Goal: Use online tool/utility: Utilize a website feature to perform a specific function

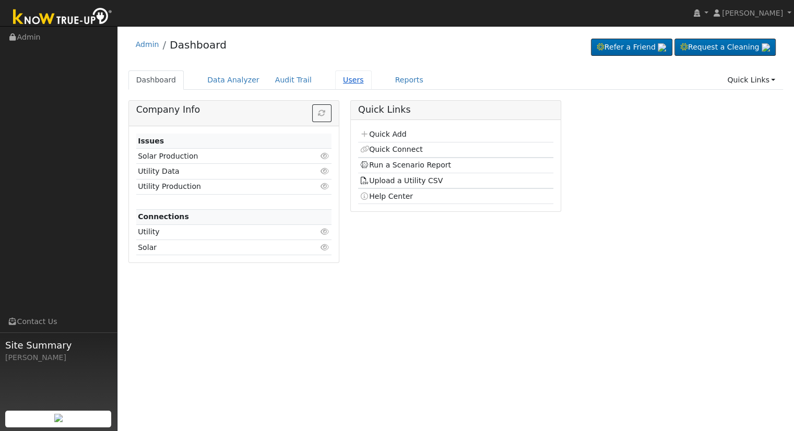
click at [335, 84] on link "Users" at bounding box center [353, 80] width 37 height 19
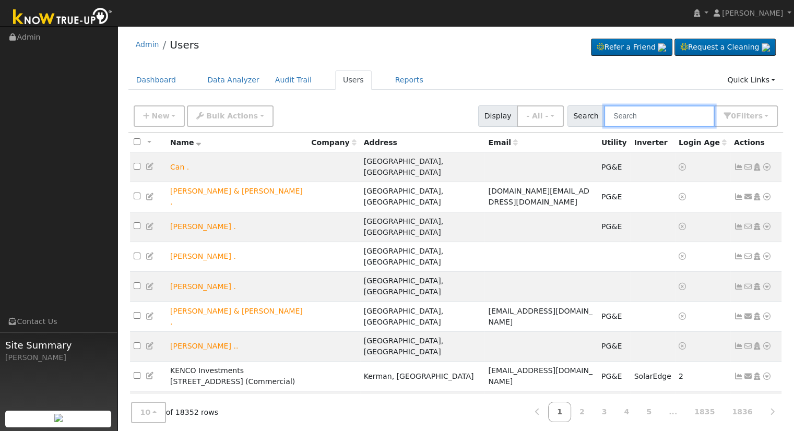
click at [632, 114] on input "text" at bounding box center [659, 115] width 111 height 21
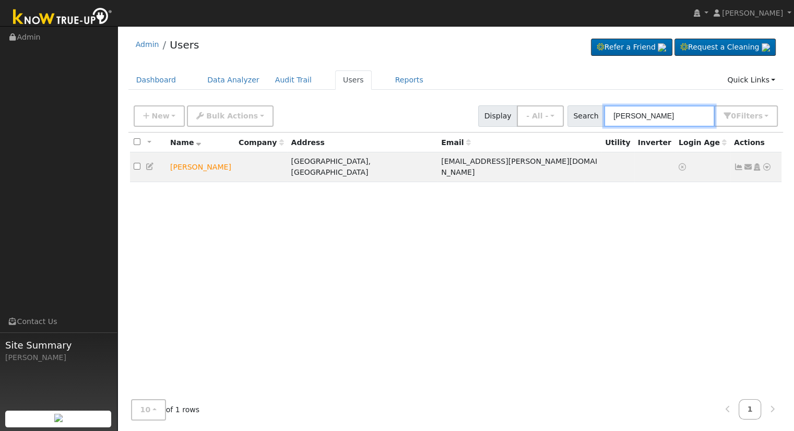
type input "jessica alf"
click at [767, 163] on icon at bounding box center [766, 166] width 9 height 7
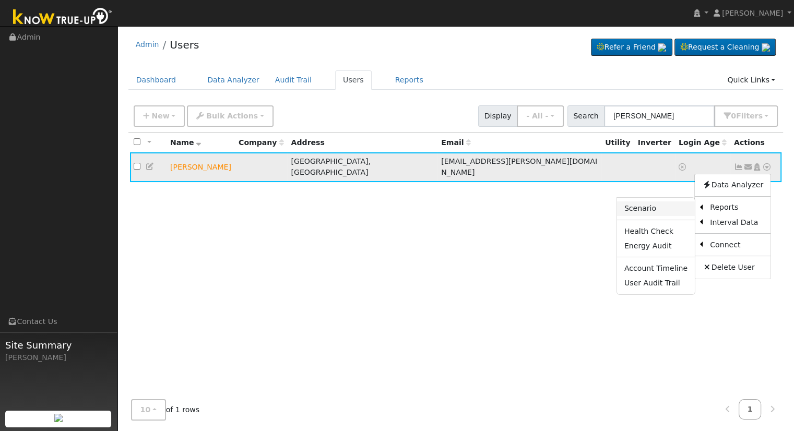
click at [667, 203] on link "Scenario" at bounding box center [656, 209] width 78 height 15
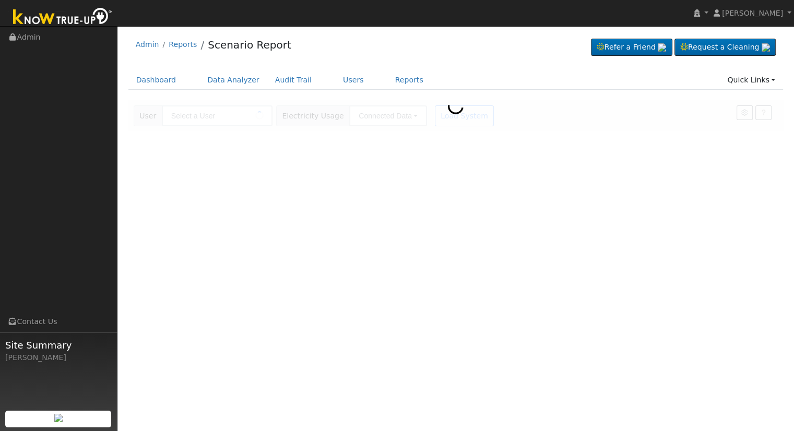
type input "Jessica Alfaro"
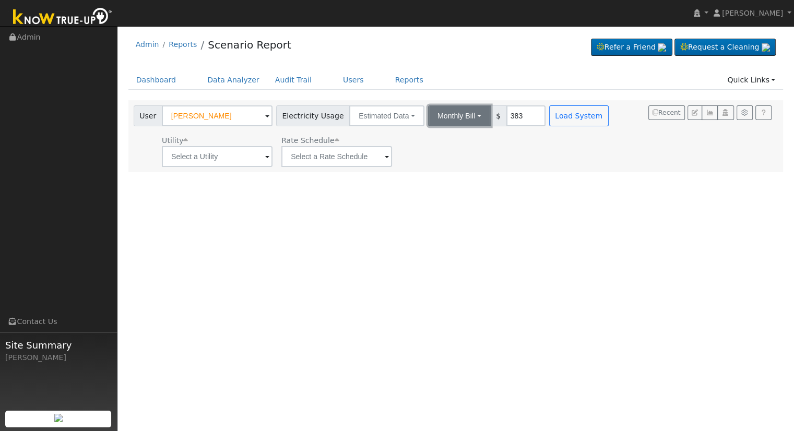
click at [450, 122] on button "Monthly Bill" at bounding box center [459, 115] width 63 height 21
click at [450, 138] on link "Annual Consumption" at bounding box center [445, 139] width 91 height 15
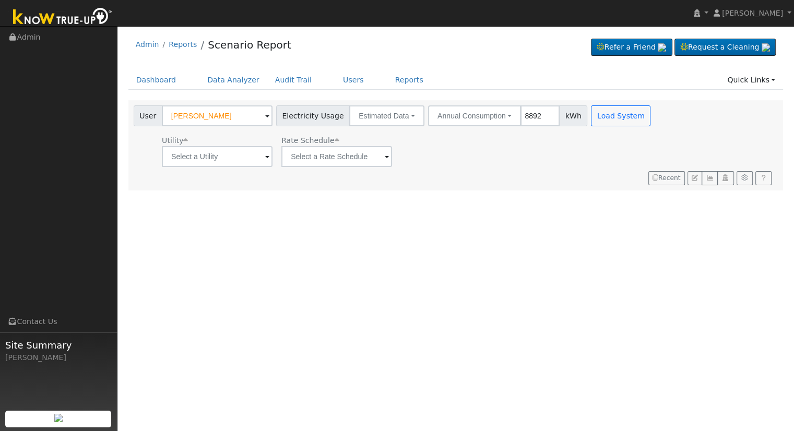
type input "8892"
click at [269, 156] on input "text" at bounding box center [217, 156] width 111 height 21
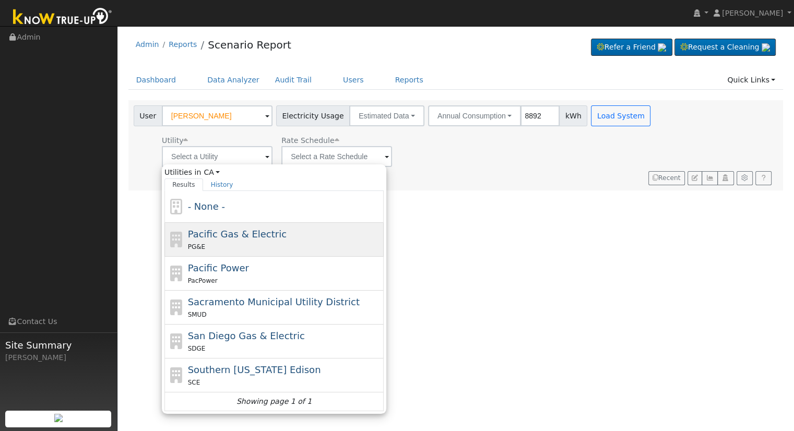
click at [228, 238] on span "Pacific Gas & Electric" at bounding box center [237, 234] width 99 height 11
type input "Pacific Gas & Electric"
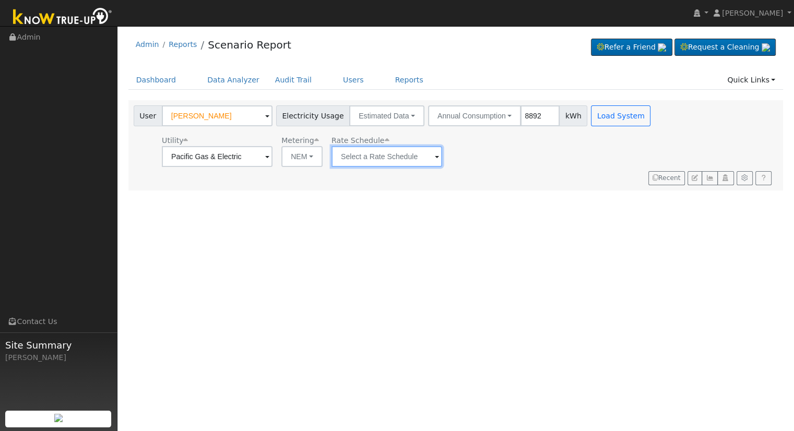
click at [391, 158] on input "text" at bounding box center [387, 156] width 111 height 21
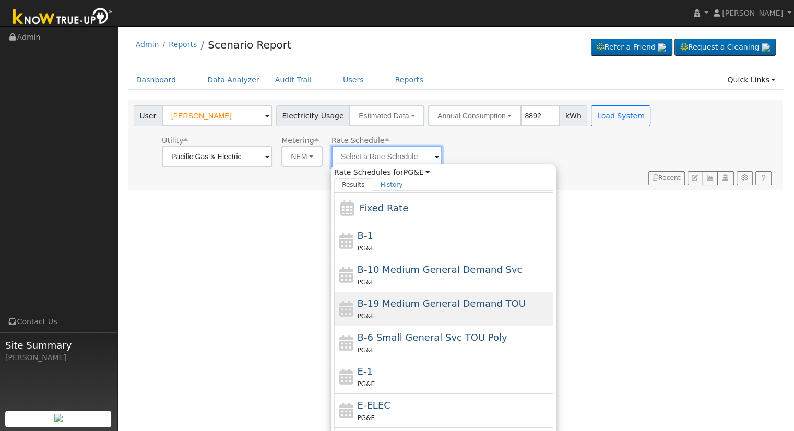
scroll to position [104, 0]
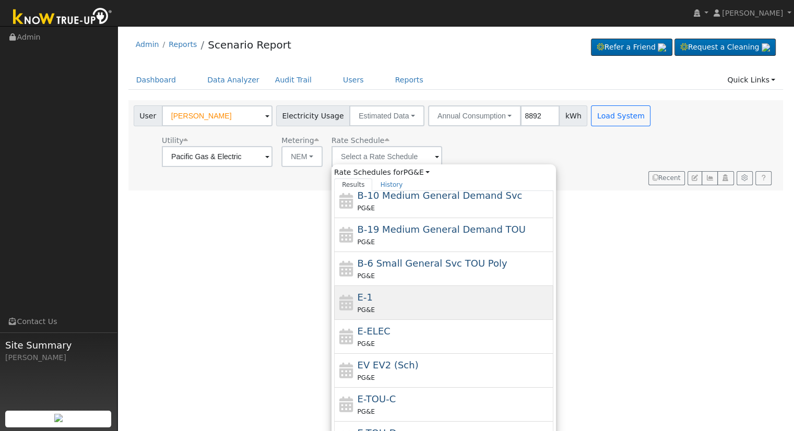
click at [409, 306] on div "PG&E" at bounding box center [455, 309] width 194 height 11
type input "E-1"
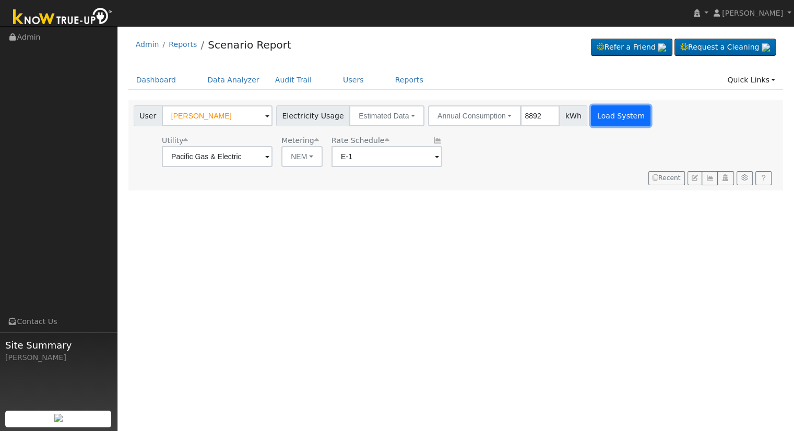
click at [607, 114] on button "Load System" at bounding box center [621, 115] width 60 height 21
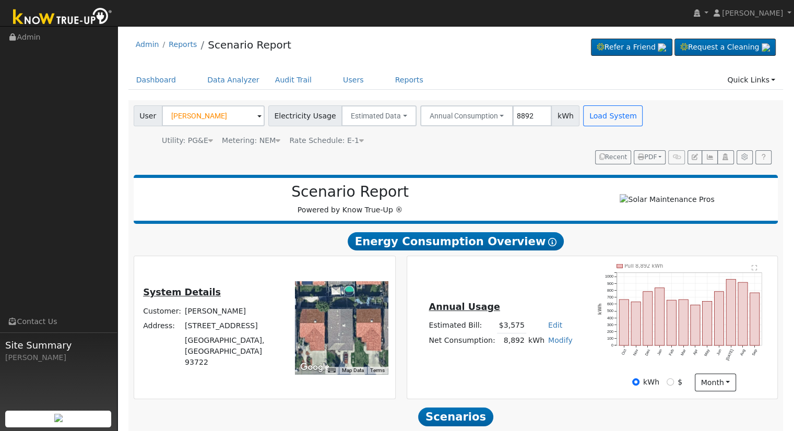
click at [548, 327] on link "Edit" at bounding box center [555, 325] width 14 height 8
type input "4090"
click at [506, 285] on div "Annual Usage Estimated Bill: $4,090 Edit Estimated Bill $ 4090 Annual Net Consu…" at bounding box center [592, 327] width 367 height 127
click at [535, 366] on div "Annual Usage Estimated Bill: $4,090 Edit Estimated Bill $ 4090 Annual Net Consu…" at bounding box center [592, 327] width 367 height 127
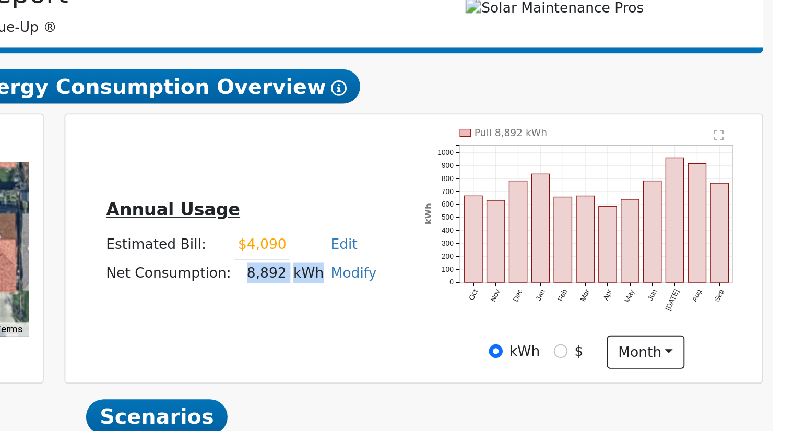
drag, startPoint x: 503, startPoint y: 344, endPoint x: 539, endPoint y: 343, distance: 35.5
click at [539, 343] on tr "Net Consumption: 8,892 kWh Modify Add Consumption Add Electric Vehicle Add Cons…" at bounding box center [500, 340] width 147 height 15
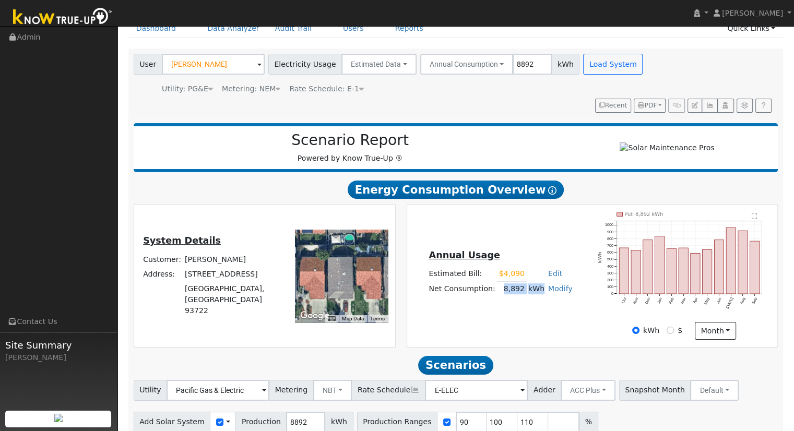
scroll to position [100, 0]
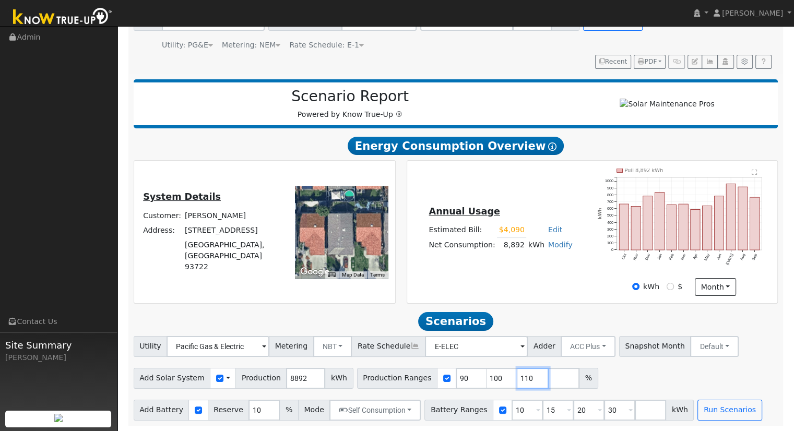
click at [518, 374] on input "110" at bounding box center [533, 378] width 31 height 21
type input "1"
type input "130.724247"
click at [550, 373] on div "Add Solar System Use CSV Data Production 8892 kWh Production Ranges 130.724247 %" at bounding box center [456, 377] width 649 height 25
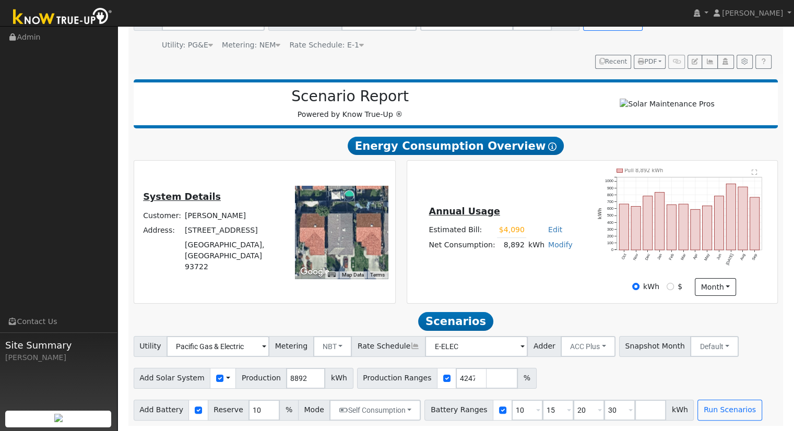
scroll to position [0, 0]
click at [604, 410] on input "30" at bounding box center [619, 410] width 31 height 21
click at [604, 403] on input "30" at bounding box center [619, 410] width 31 height 21
type input "3"
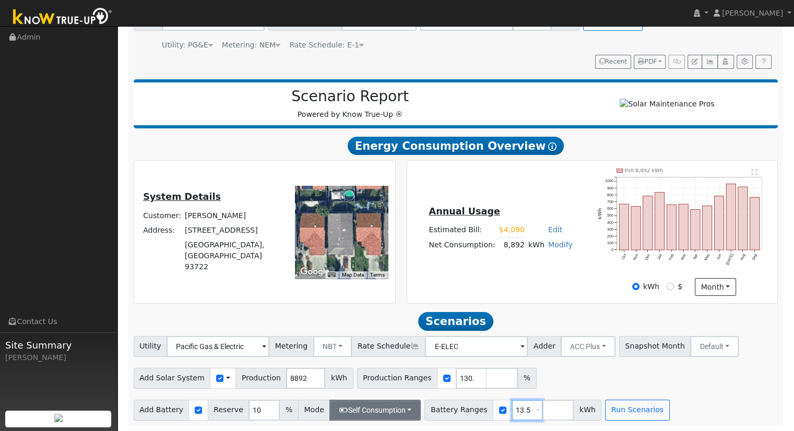
type input "13.5"
click at [374, 410] on button "Self Consumption" at bounding box center [375, 410] width 91 height 21
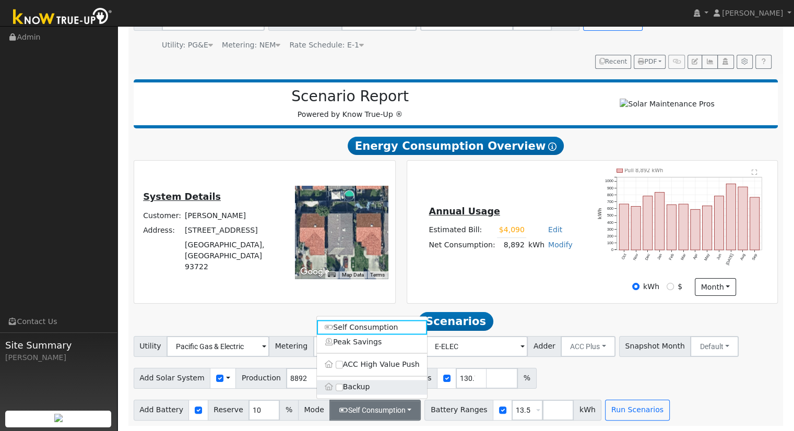
click at [349, 383] on label "Backup" at bounding box center [372, 387] width 110 height 15
click at [343, 384] on input "Backup" at bounding box center [339, 387] width 7 height 7
type input "20"
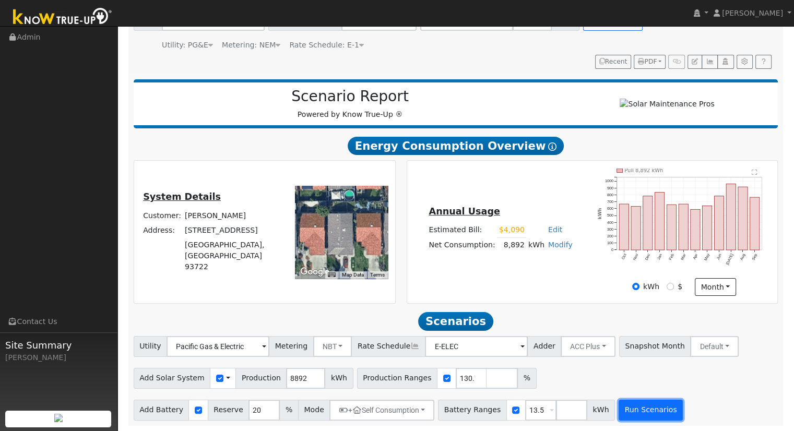
click at [625, 408] on button "Run Scenarios" at bounding box center [651, 410] width 64 height 21
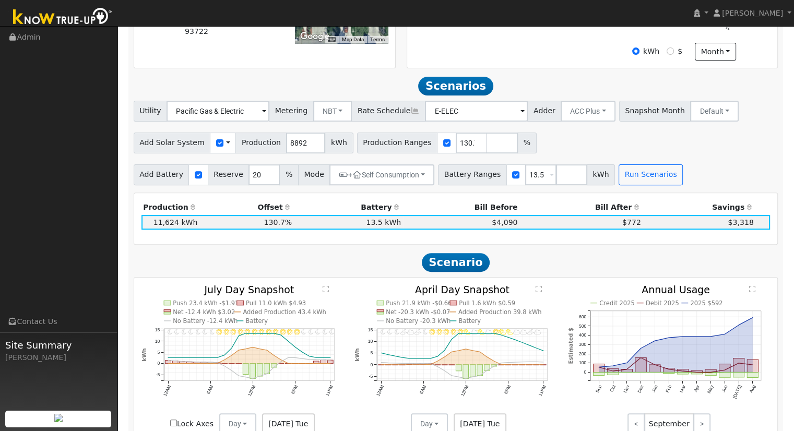
scroll to position [275, 0]
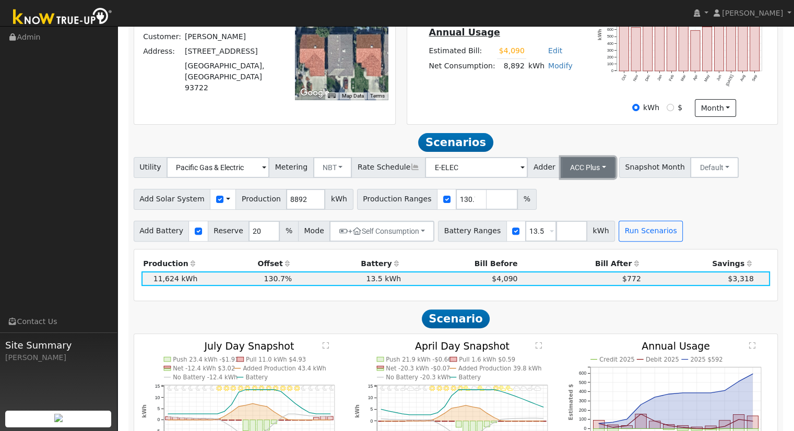
click at [575, 168] on button "ACC Plus" at bounding box center [588, 167] width 55 height 21
click at [564, 226] on link "SB-535" at bounding box center [577, 220] width 73 height 15
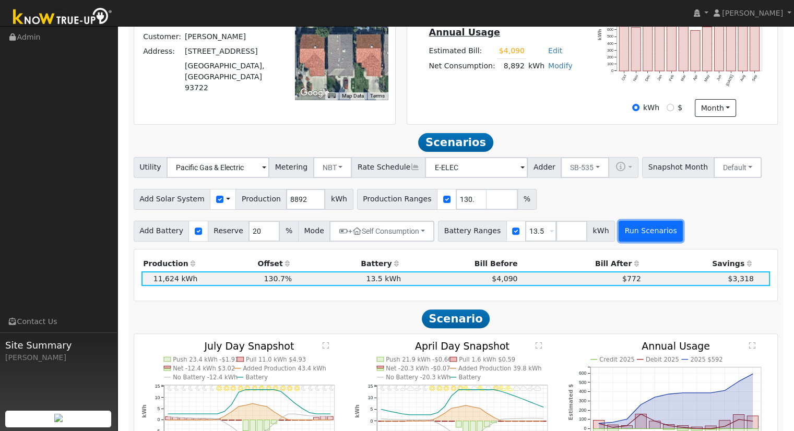
click at [619, 236] on button "Run Scenarios" at bounding box center [651, 231] width 64 height 21
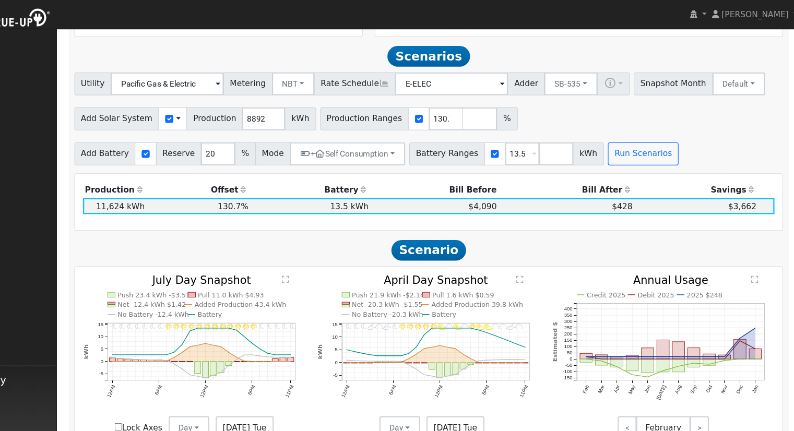
scroll to position [366, 0]
click at [567, 78] on button "SB-535" at bounding box center [585, 76] width 49 height 21
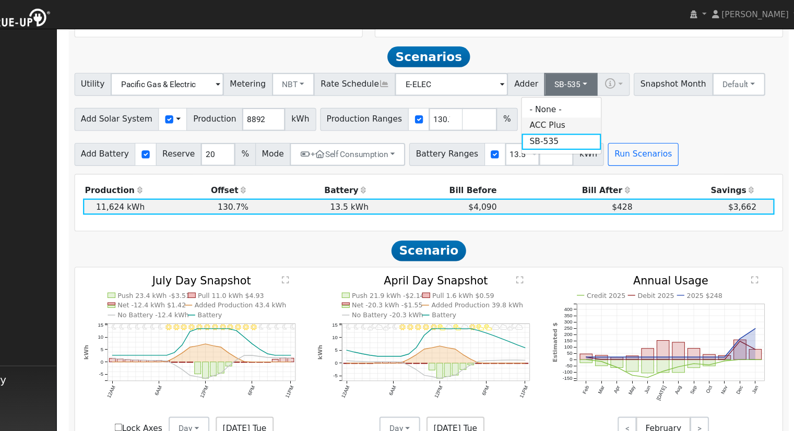
click at [567, 120] on link "ACC Plus" at bounding box center [577, 114] width 73 height 15
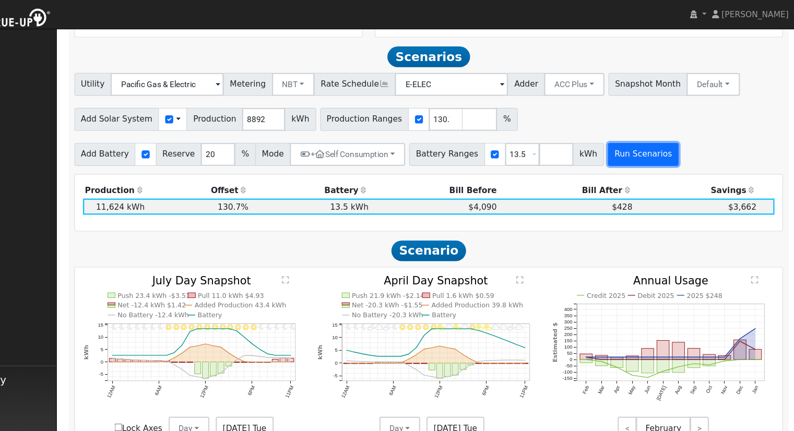
click at [625, 145] on button "Run Scenarios" at bounding box center [651, 140] width 64 height 21
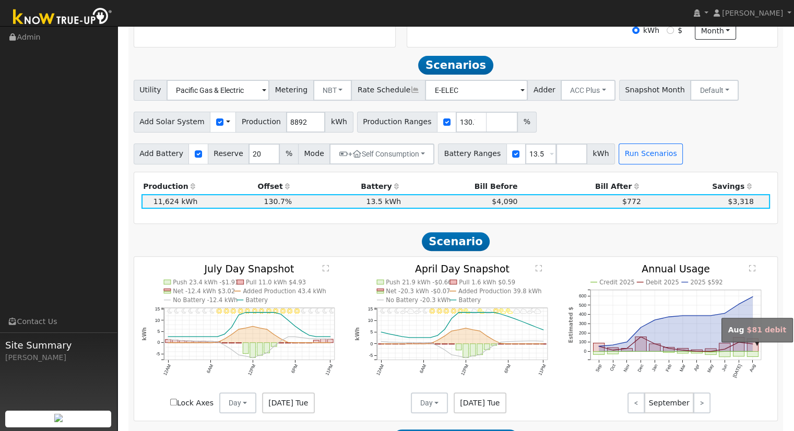
scroll to position [343, 0]
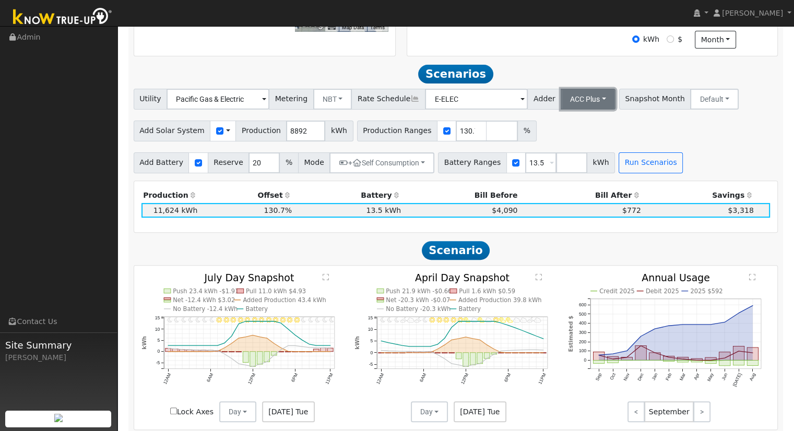
click at [561, 100] on button "ACC Plus" at bounding box center [588, 99] width 55 height 21
click at [568, 156] on link "SB-535" at bounding box center [577, 151] width 73 height 15
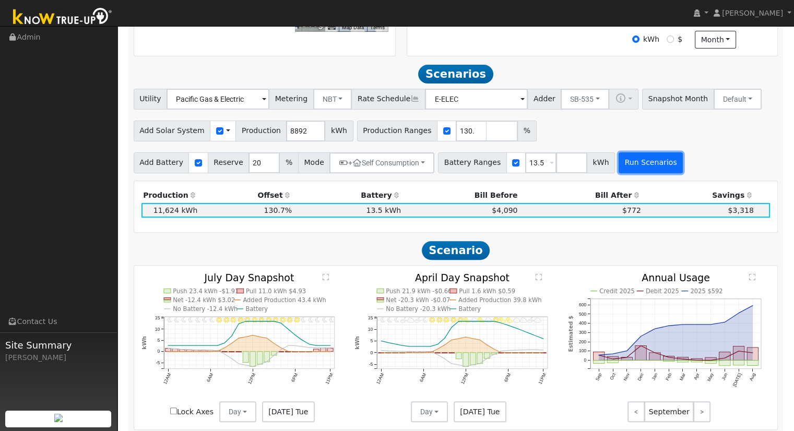
click at [638, 166] on button "Run Scenarios" at bounding box center [651, 162] width 64 height 21
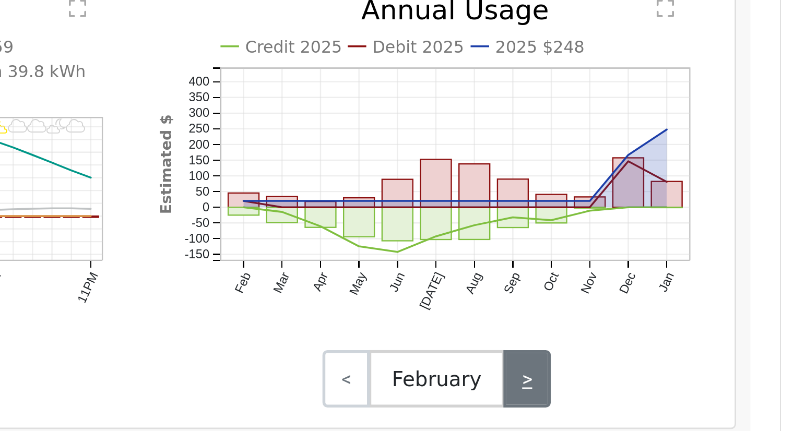
scroll to position [379, 0]
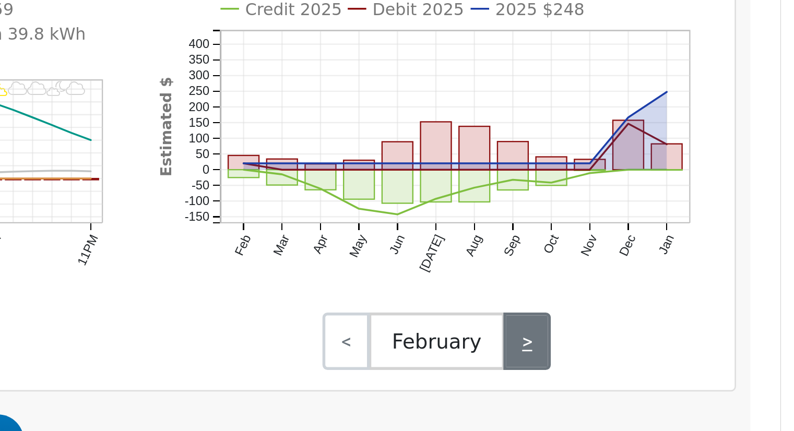
click at [703, 382] on link ">" at bounding box center [702, 376] width 17 height 21
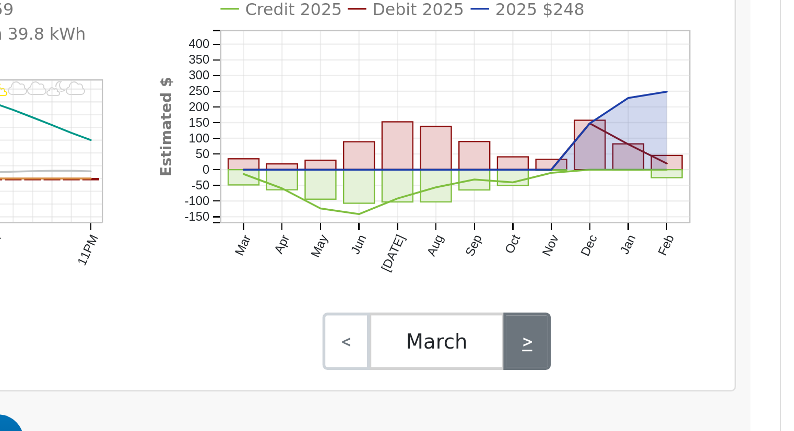
click at [703, 382] on link ">" at bounding box center [702, 376] width 17 height 21
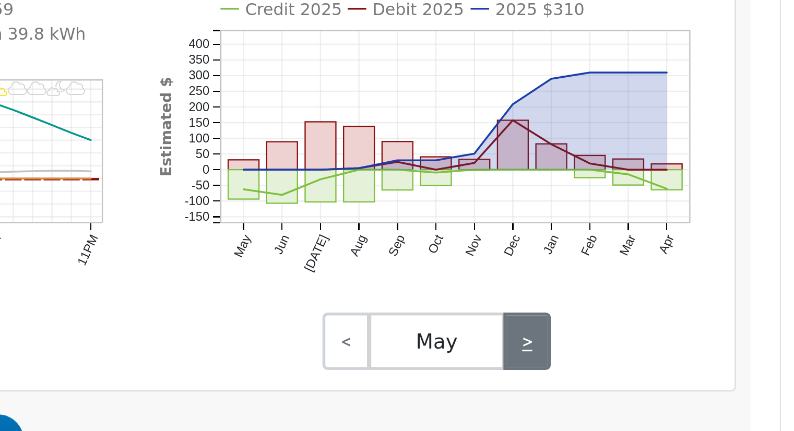
click at [703, 382] on link ">" at bounding box center [702, 376] width 17 height 21
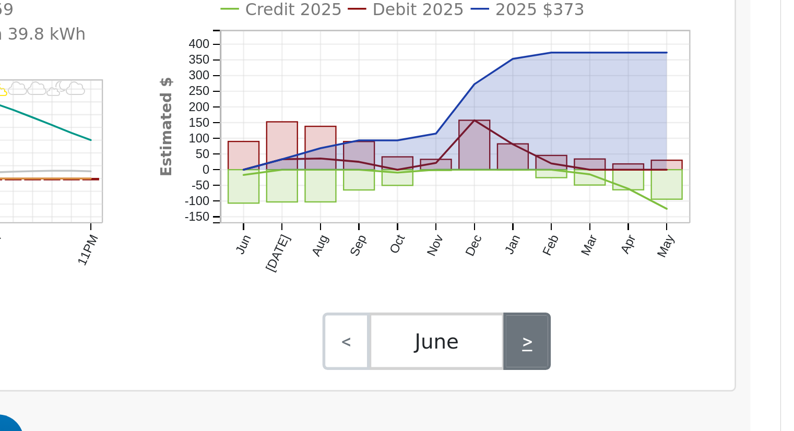
click at [703, 382] on link ">" at bounding box center [702, 376] width 17 height 21
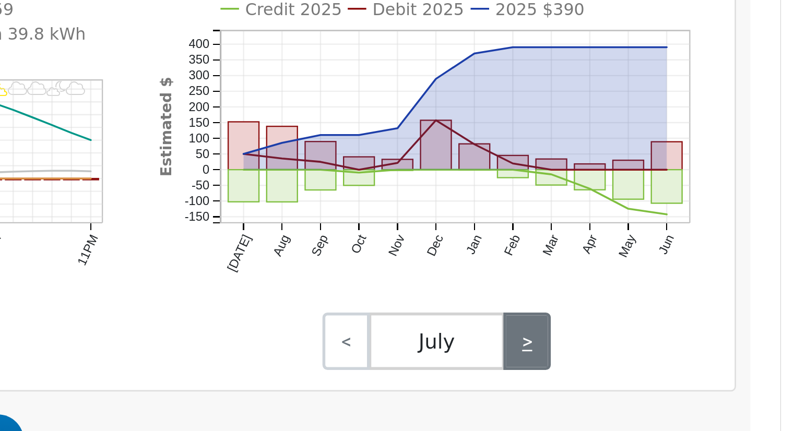
click at [703, 382] on link ">" at bounding box center [702, 376] width 17 height 21
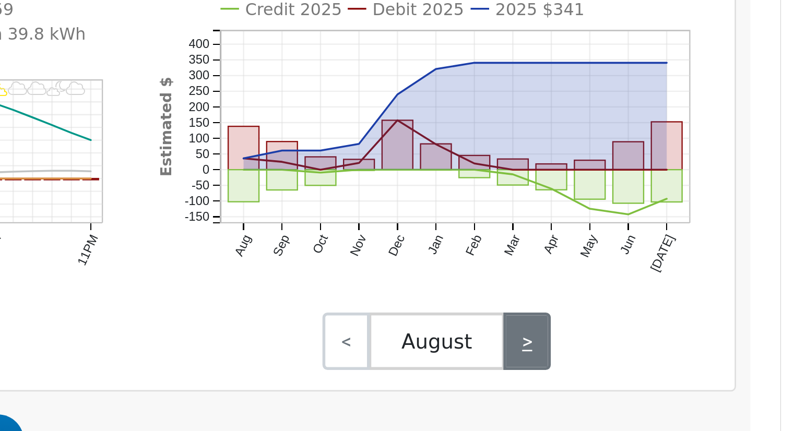
click at [703, 382] on link ">" at bounding box center [702, 376] width 17 height 21
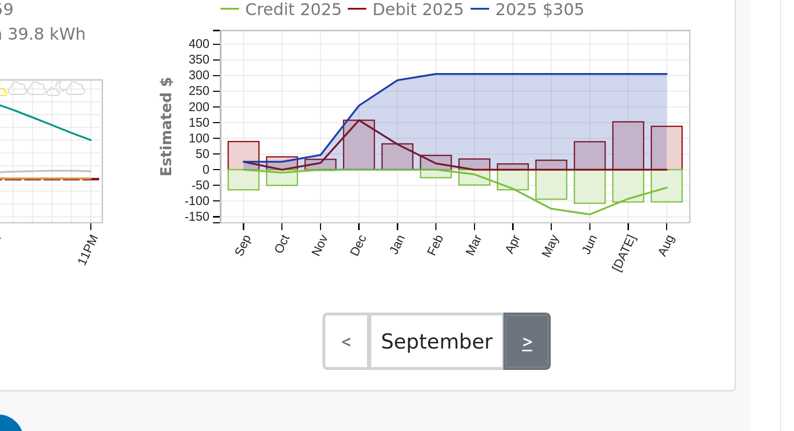
click at [703, 382] on link ">" at bounding box center [702, 376] width 17 height 21
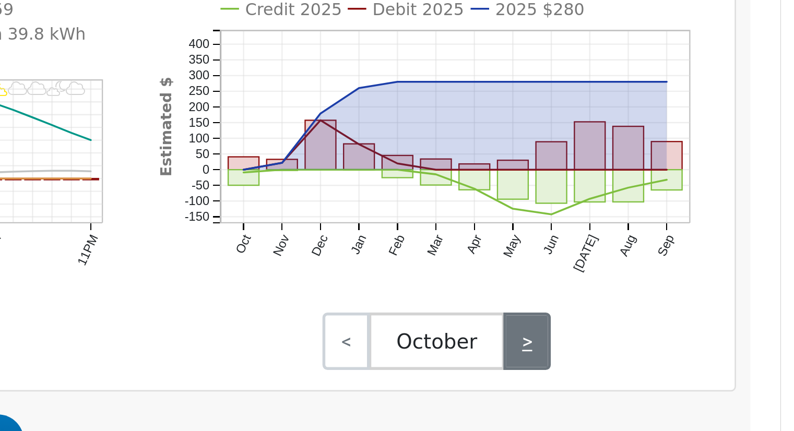
click at [703, 382] on link ">" at bounding box center [702, 376] width 17 height 21
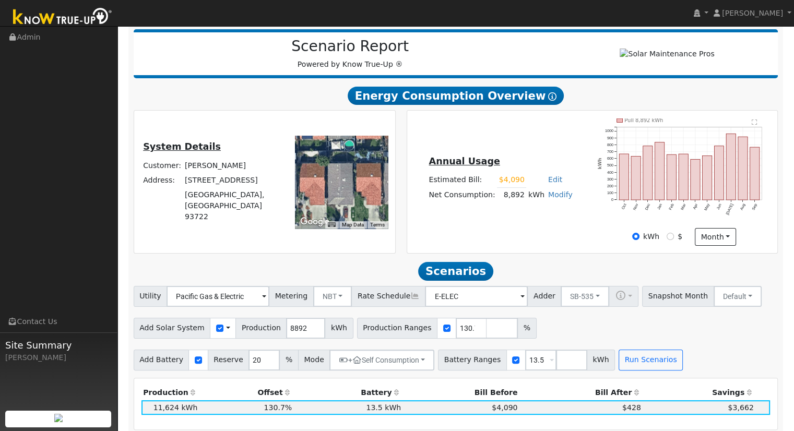
scroll to position [163, 0]
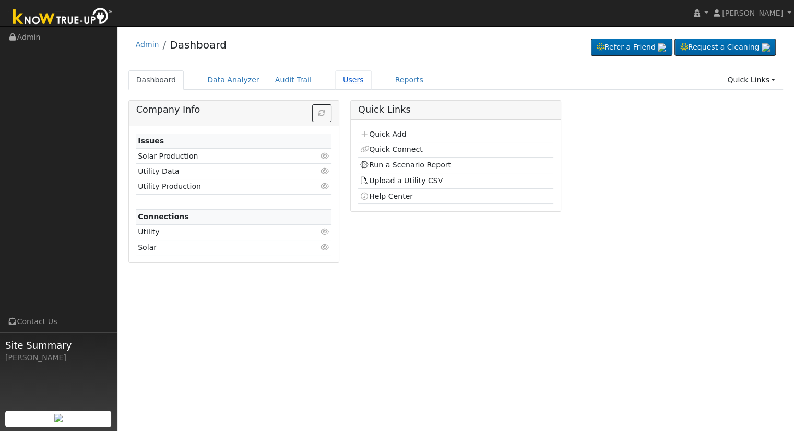
click at [338, 75] on link "Users" at bounding box center [353, 80] width 37 height 19
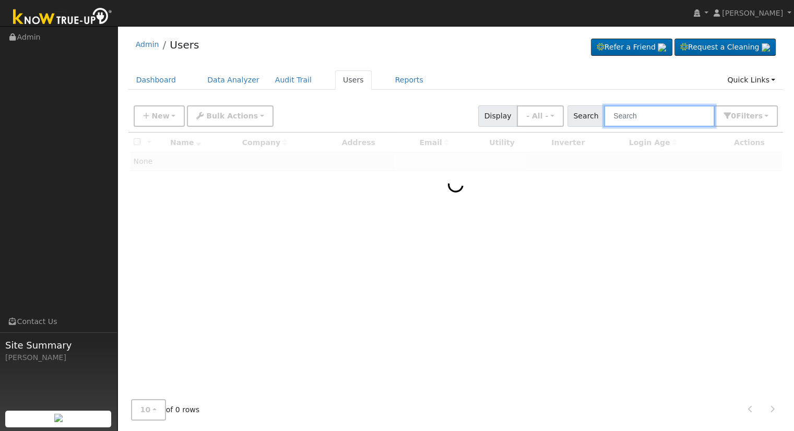
click at [665, 119] on input "text" at bounding box center [659, 115] width 111 height 21
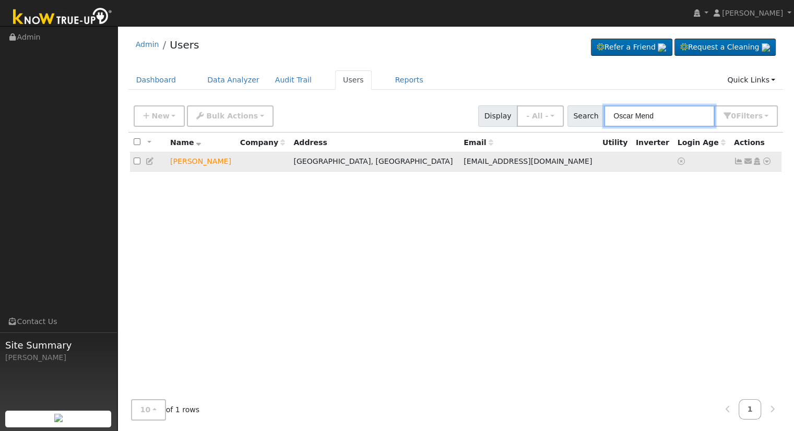
type input "Oscar Mend"
click at [768, 162] on icon at bounding box center [766, 161] width 9 height 7
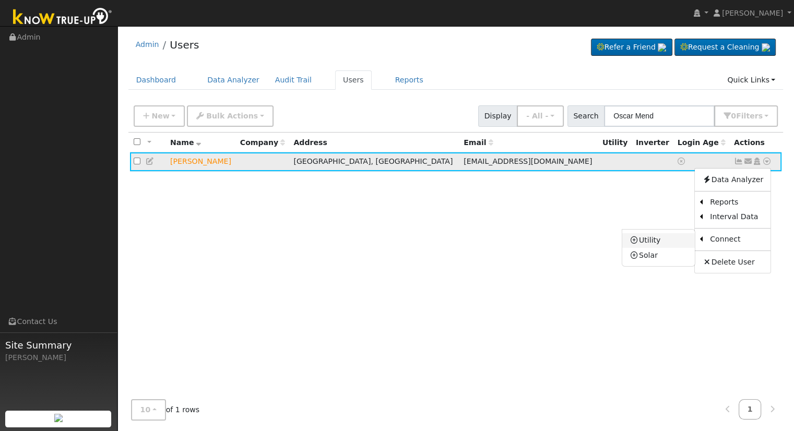
click at [652, 244] on link "Utility" at bounding box center [658, 240] width 73 height 15
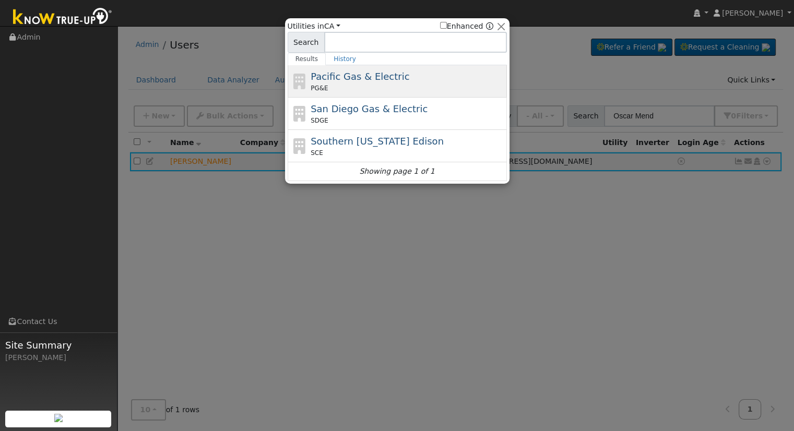
click at [445, 82] on div "Pacific Gas & Electric PG&E" at bounding box center [408, 81] width 194 height 24
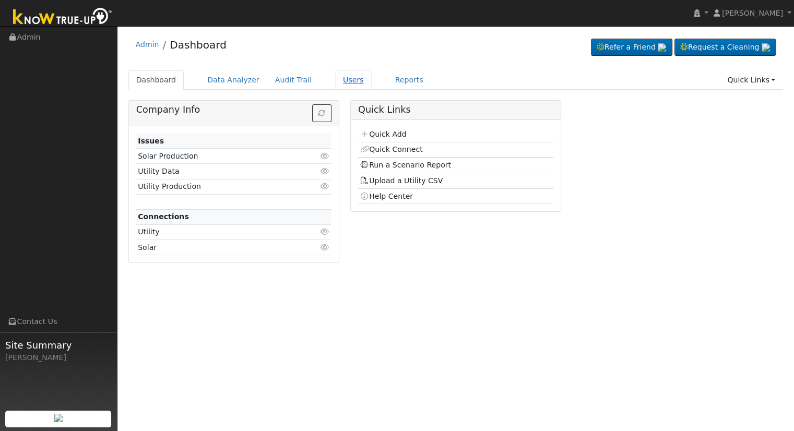
click at [340, 78] on link "Users" at bounding box center [353, 80] width 37 height 19
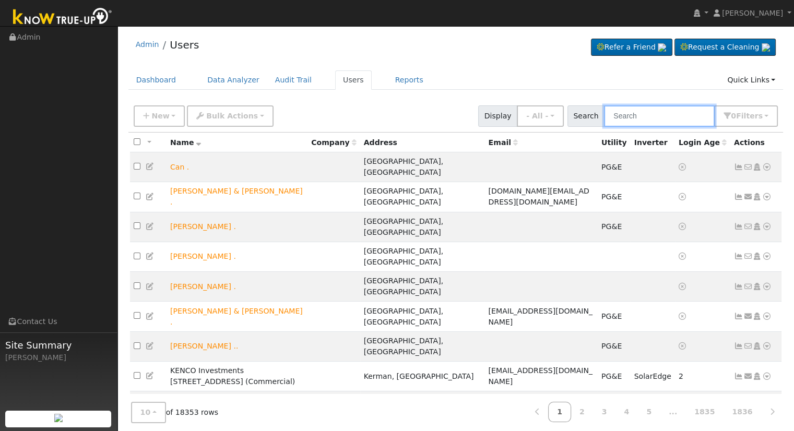
click at [635, 113] on input "text" at bounding box center [659, 115] width 111 height 21
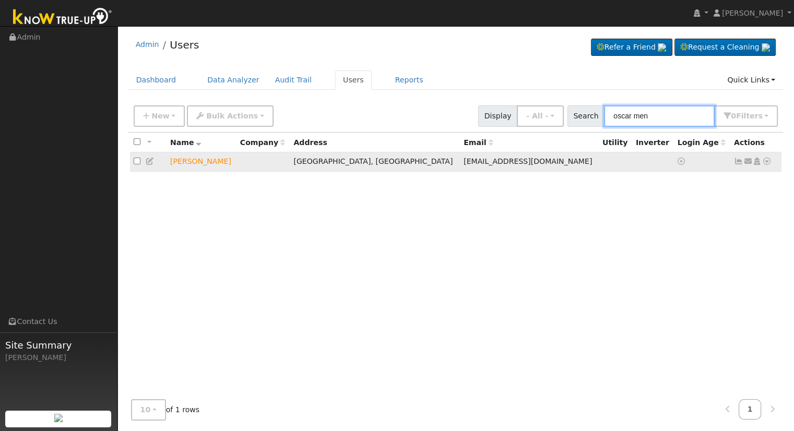
type input "oscar men"
click at [770, 160] on icon at bounding box center [766, 161] width 9 height 7
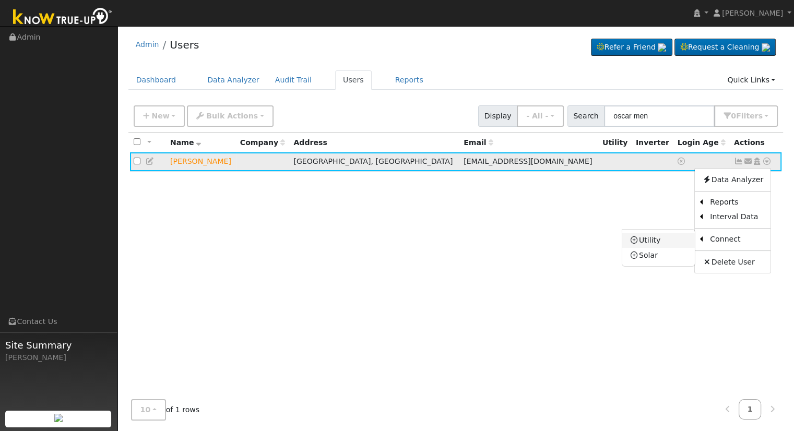
click at [665, 243] on link "Utility" at bounding box center [658, 240] width 73 height 15
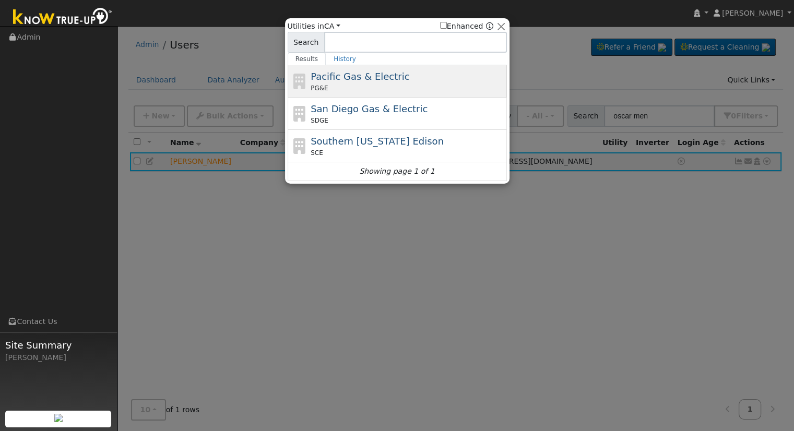
click at [402, 78] on div "Pacific Gas & Electric PG&E" at bounding box center [408, 81] width 194 height 24
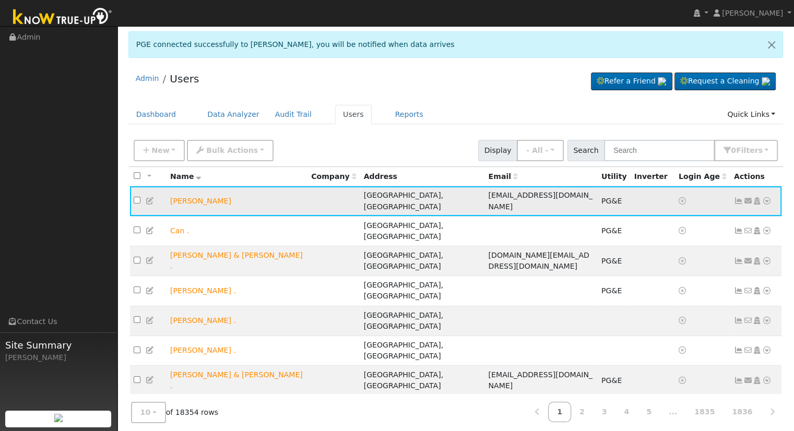
click at [766, 197] on icon at bounding box center [766, 200] width 9 height 7
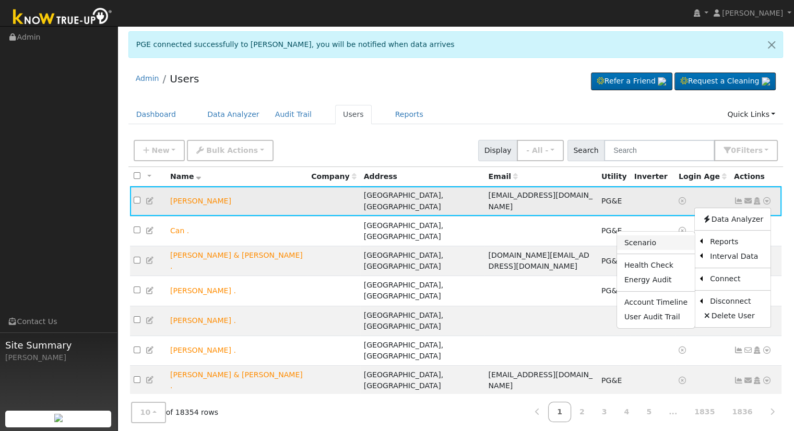
click at [642, 237] on link "Scenario" at bounding box center [656, 243] width 78 height 15
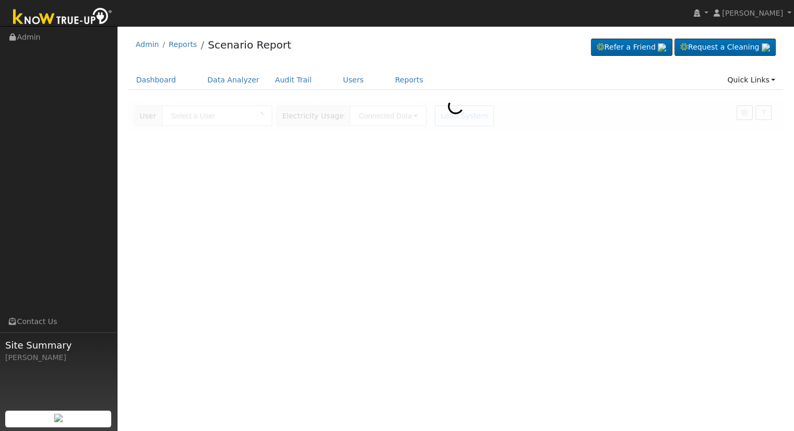
type input "[PERSON_NAME]"
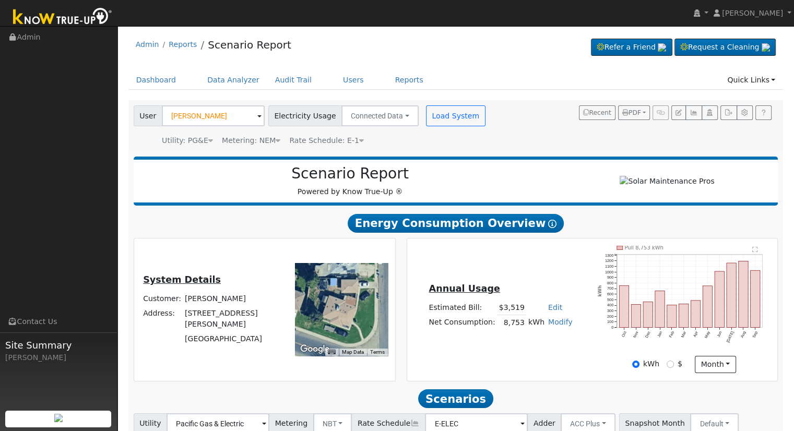
click at [549, 310] on link "Edit" at bounding box center [555, 307] width 14 height 8
type input "4027"
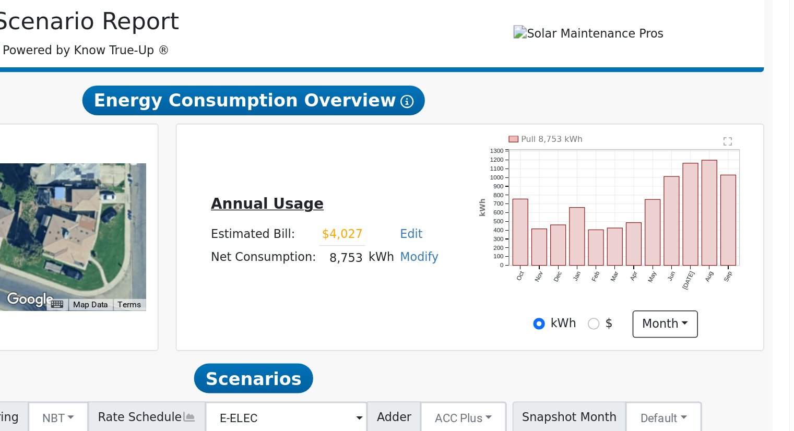
scroll to position [6, 0]
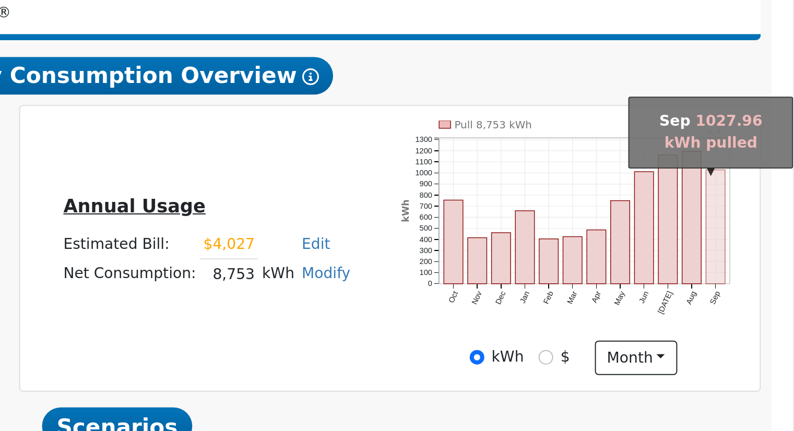
click at [753, 293] on rect "onclick=""" at bounding box center [755, 292] width 9 height 57
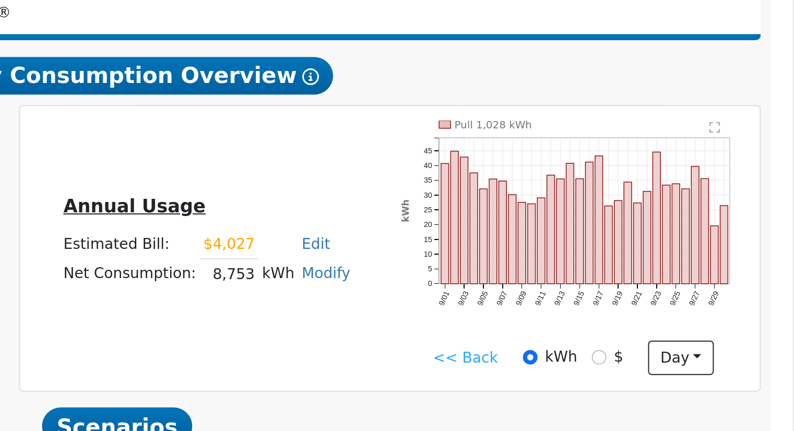
click at [687, 341] on icon "Pull 1,028 kWh 9/01 9/03 9/05 9/07 9/09 9/11 9/13 9/15 9/17 9/19 9/21 9/23 9/25…" at bounding box center [684, 294] width 172 height 109
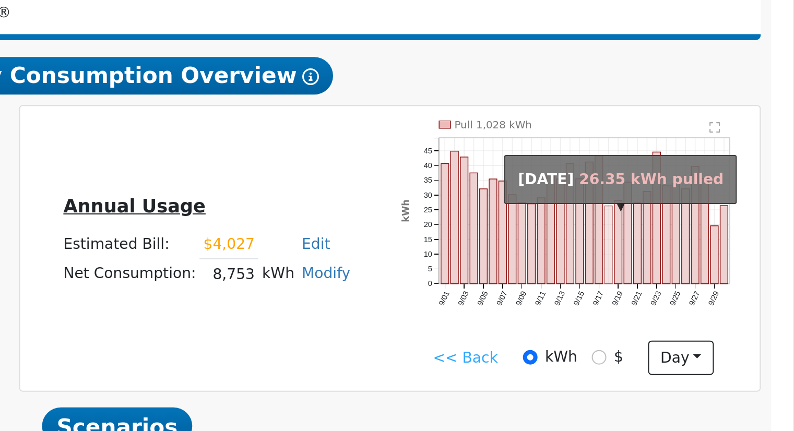
click at [701, 320] on rect "onclick=""" at bounding box center [702, 302] width 4 height 39
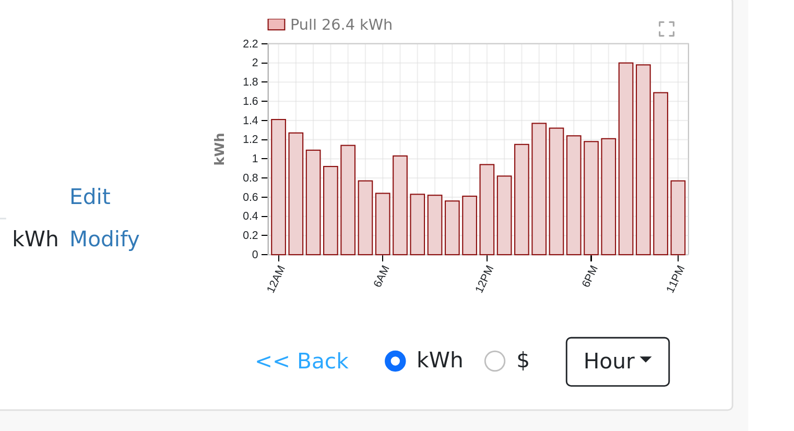
click at [630, 362] on link "<< Back" at bounding box center [629, 358] width 32 height 11
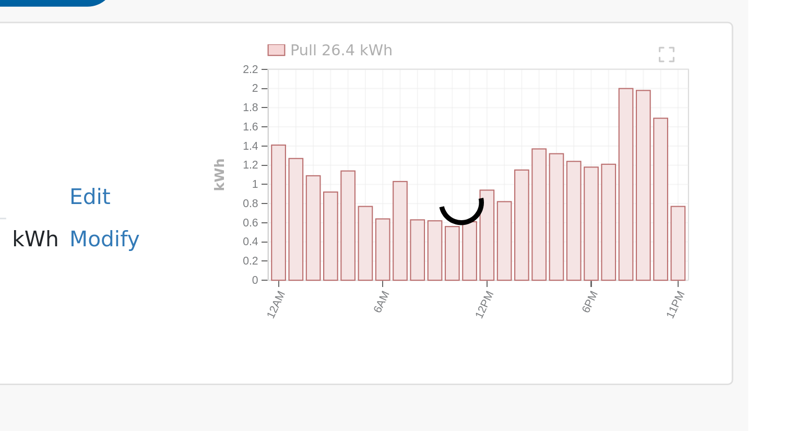
scroll to position [32, 0]
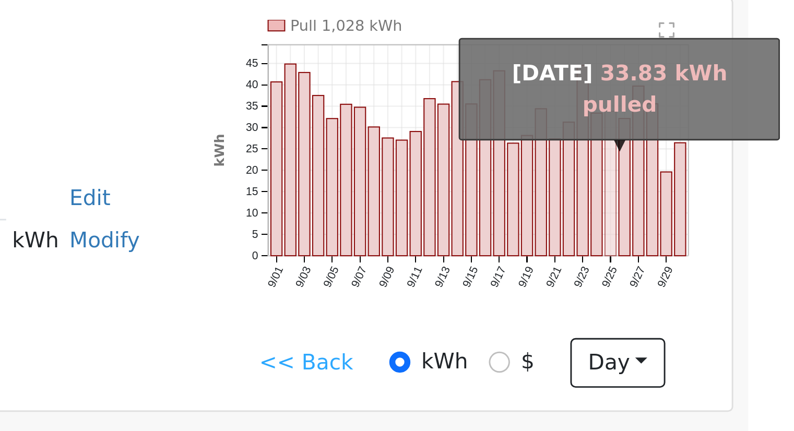
click at [735, 296] on rect "onclick=""" at bounding box center [736, 271] width 4 height 50
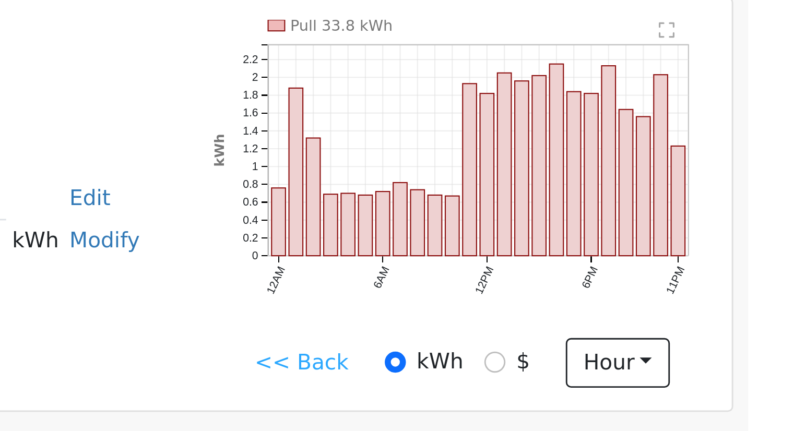
click at [624, 337] on link "<< Back" at bounding box center [629, 332] width 32 height 11
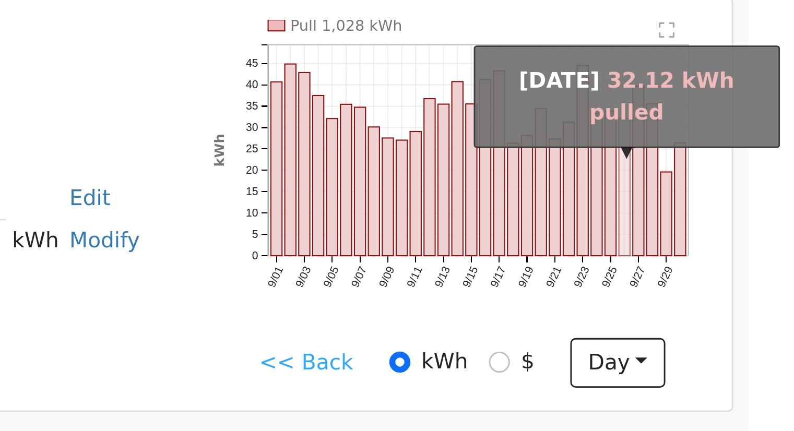
click at [739, 296] on rect "onclick=""" at bounding box center [741, 272] width 4 height 48
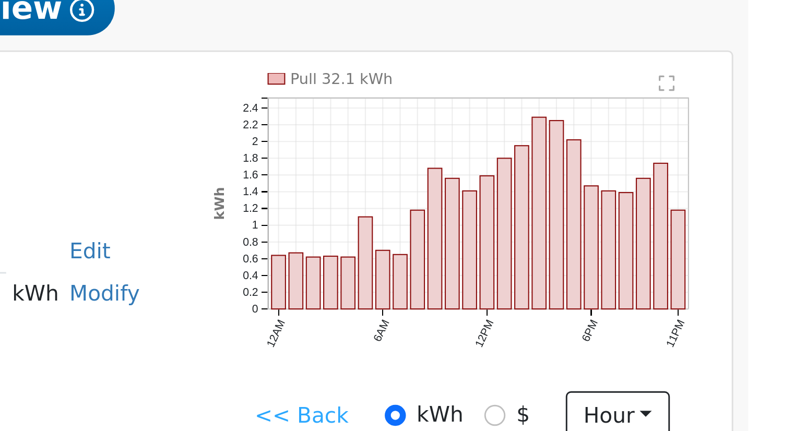
click at [628, 335] on link "<< Back" at bounding box center [629, 332] width 32 height 11
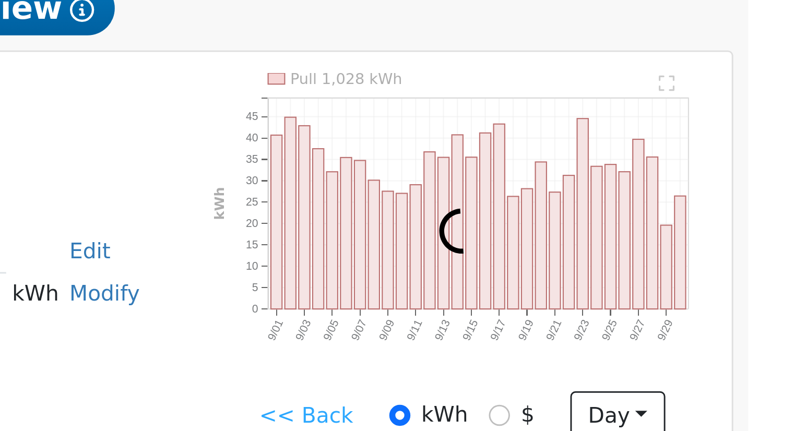
scroll to position [17, 0]
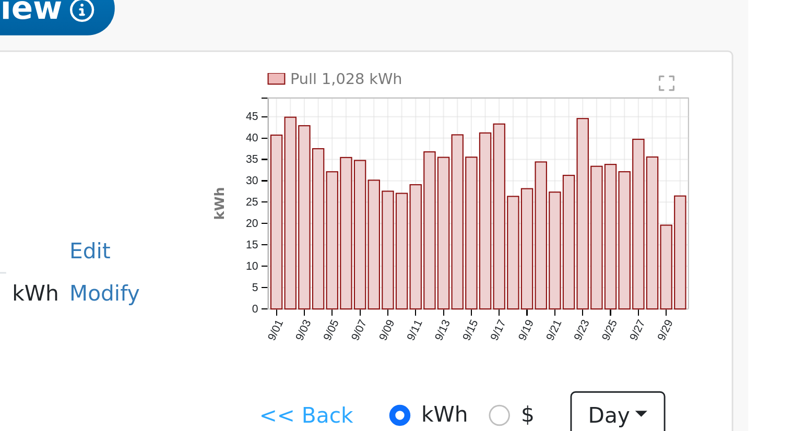
click at [625, 350] on link "<< Back" at bounding box center [630, 347] width 32 height 11
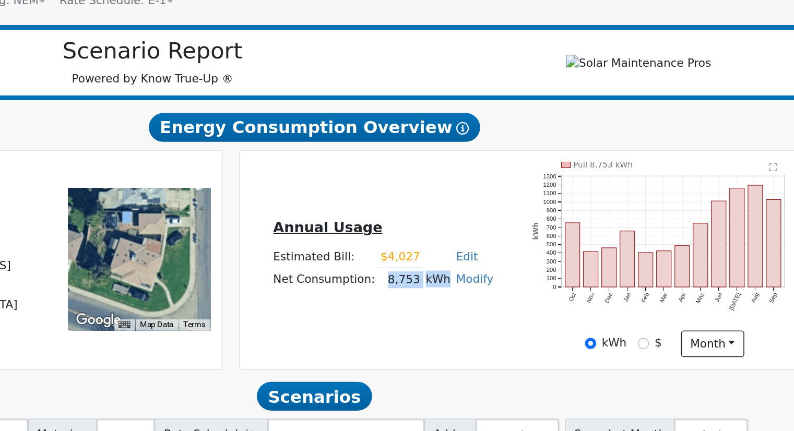
drag, startPoint x: 498, startPoint y: 309, endPoint x: 539, endPoint y: 308, distance: 41.3
click at [539, 308] on tr "Net Consumption: 8,753 kWh Modify Add Consumption Add Electric Vehicle Add Cons…" at bounding box center [500, 305] width 147 height 15
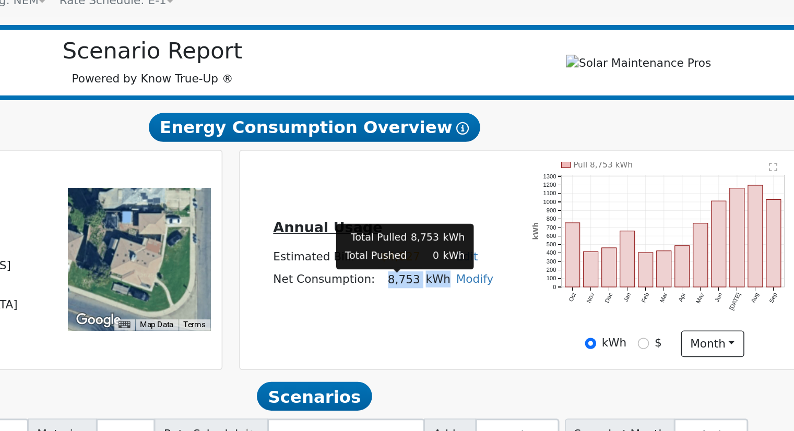
click at [502, 312] on td "8,753" at bounding box center [511, 305] width 29 height 15
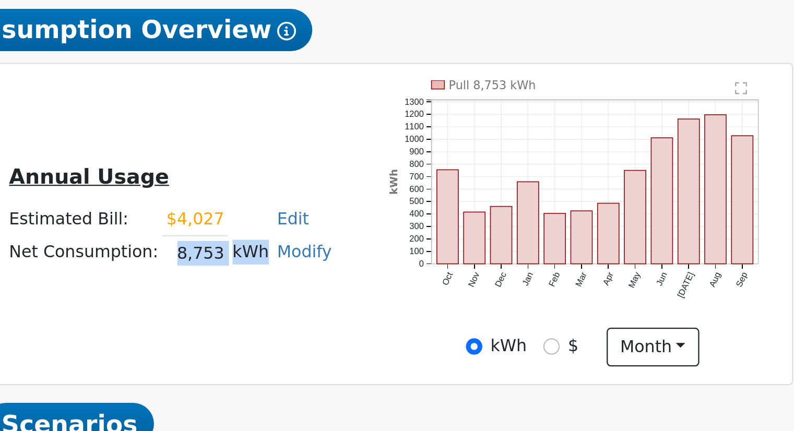
drag, startPoint x: 503, startPoint y: 310, endPoint x: 539, endPoint y: 311, distance: 36.0
click at [539, 311] on tr "Net Consumption: 8,753 kWh Modify Add Consumption Add Electric Vehicle Add Cons…" at bounding box center [500, 305] width 147 height 15
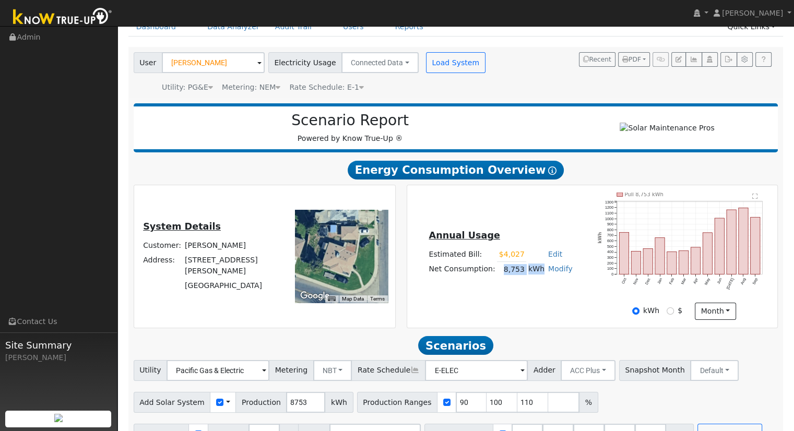
scroll to position [81, 0]
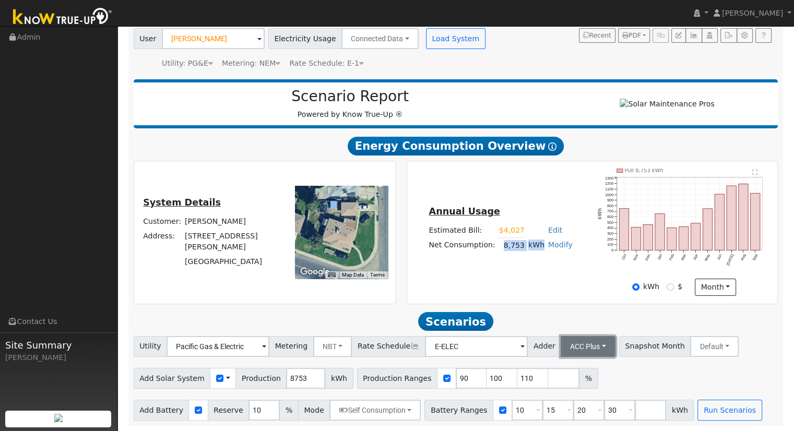
click at [583, 340] on button "ACC Plus" at bounding box center [588, 346] width 55 height 21
click at [581, 393] on link "SB-535" at bounding box center [577, 399] width 73 height 15
click at [534, 308] on div "Scenario Report Powered by Know True-Up ® Energy Consumption Overview Show Help…" at bounding box center [455, 250] width 655 height 352
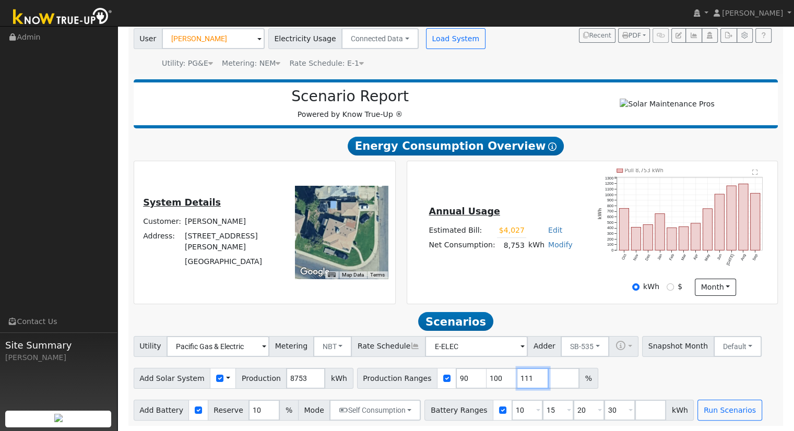
click at [518, 377] on input "111" at bounding box center [533, 378] width 31 height 21
click at [518, 374] on input "111" at bounding box center [533, 378] width 31 height 21
type input "1"
type input "135.085114"
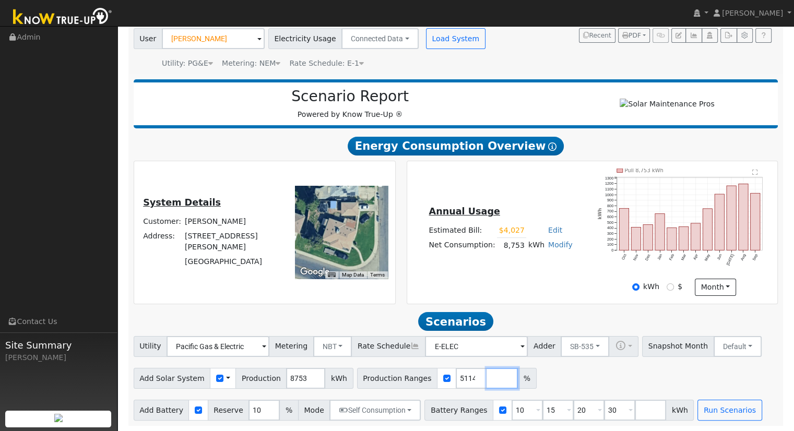
scroll to position [0, 0]
drag, startPoint x: 553, startPoint y: 377, endPoint x: 517, endPoint y: 375, distance: 36.1
click at [554, 377] on div "Add Solar System Use CSV Data Production 8753 kWh Production Ranges 135.085114 %" at bounding box center [456, 377] width 649 height 25
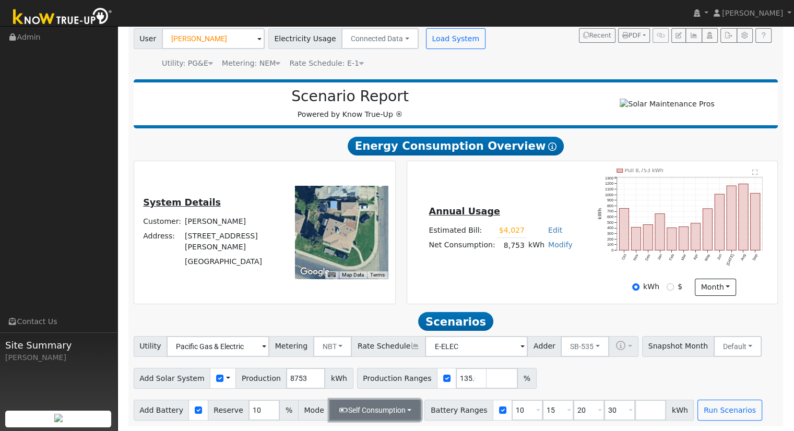
click at [386, 409] on button "Self Consumption" at bounding box center [375, 410] width 91 height 21
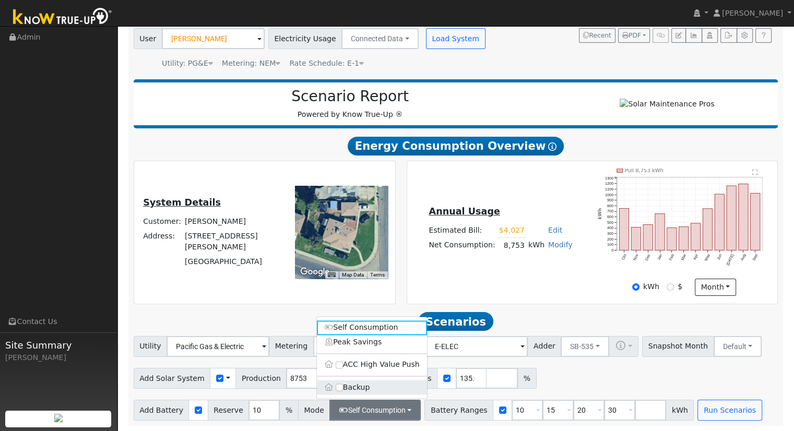
click at [361, 387] on label "Backup" at bounding box center [372, 387] width 110 height 15
click at [343, 387] on input "Backup" at bounding box center [339, 387] width 7 height 7
type input "20"
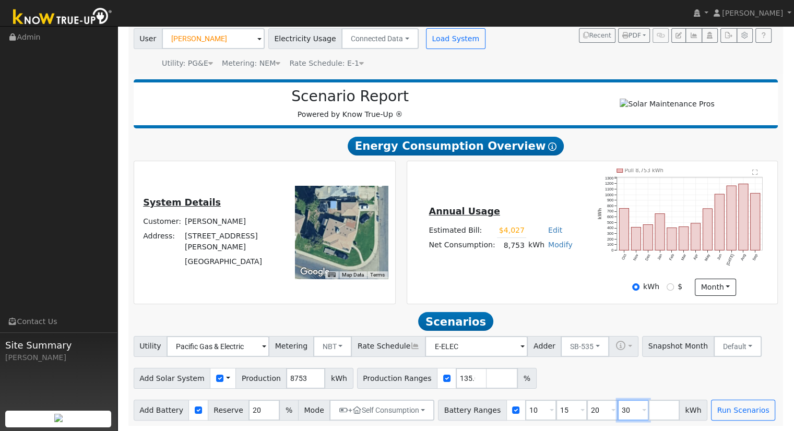
click at [618, 408] on input "30" at bounding box center [633, 410] width 31 height 21
type input "3"
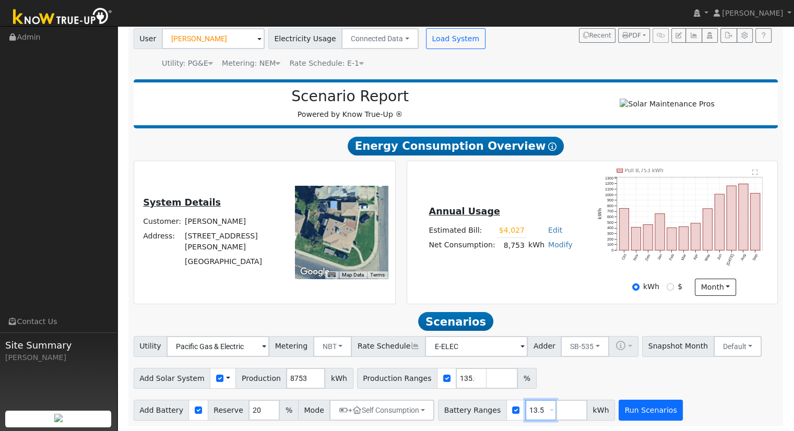
type input "13.5"
click at [630, 411] on button "Run Scenarios" at bounding box center [651, 410] width 64 height 21
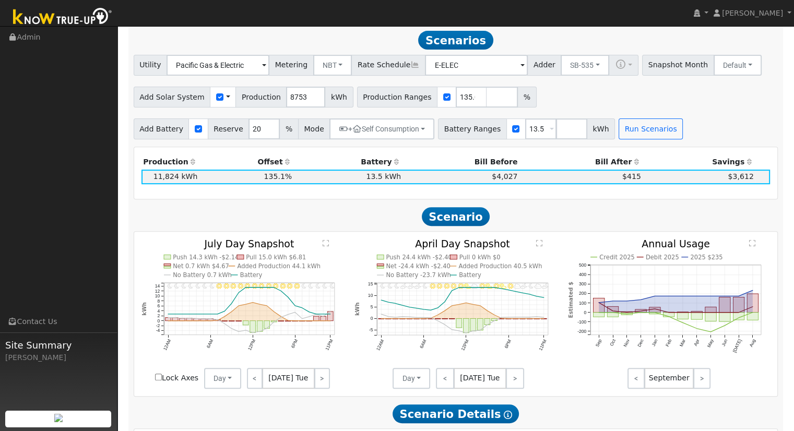
scroll to position [361, 0]
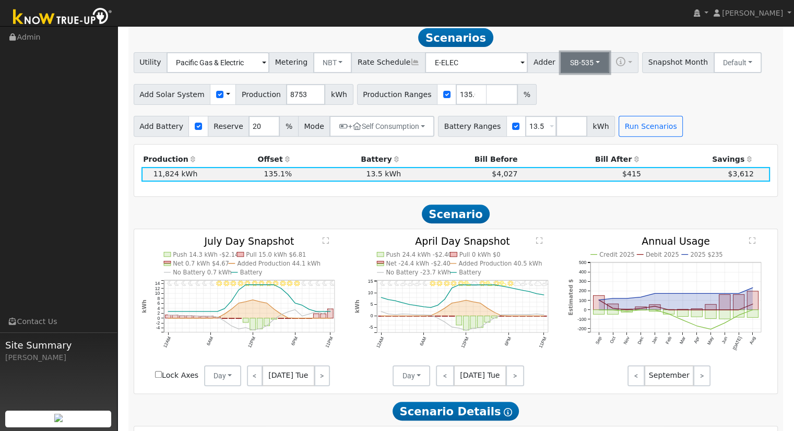
click at [571, 64] on button "SB-535" at bounding box center [585, 62] width 49 height 21
click at [566, 107] on link "ACC Plus" at bounding box center [577, 100] width 73 height 15
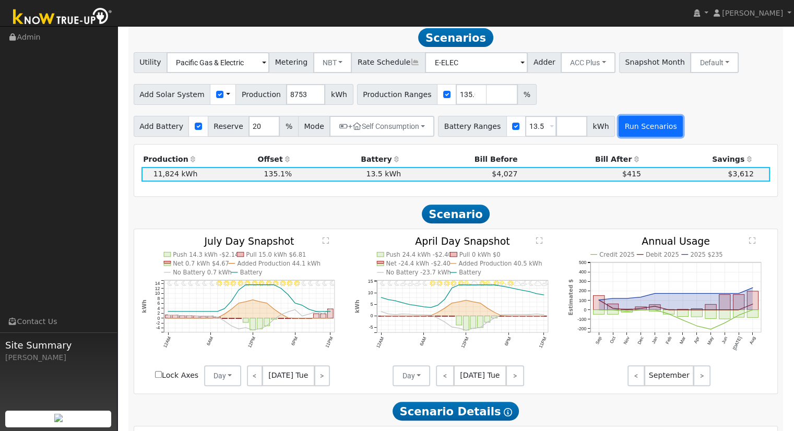
click at [631, 132] on button "Run Scenarios" at bounding box center [651, 126] width 64 height 21
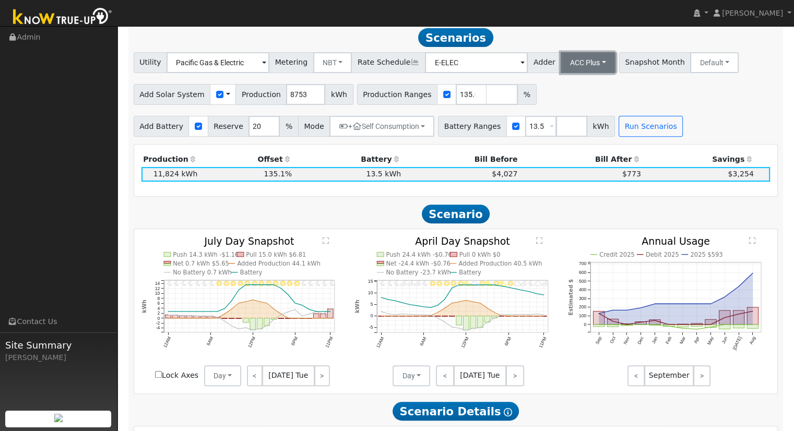
click at [579, 63] on button "ACC Plus" at bounding box center [588, 62] width 55 height 21
click at [571, 116] on link "SB-535" at bounding box center [577, 115] width 73 height 15
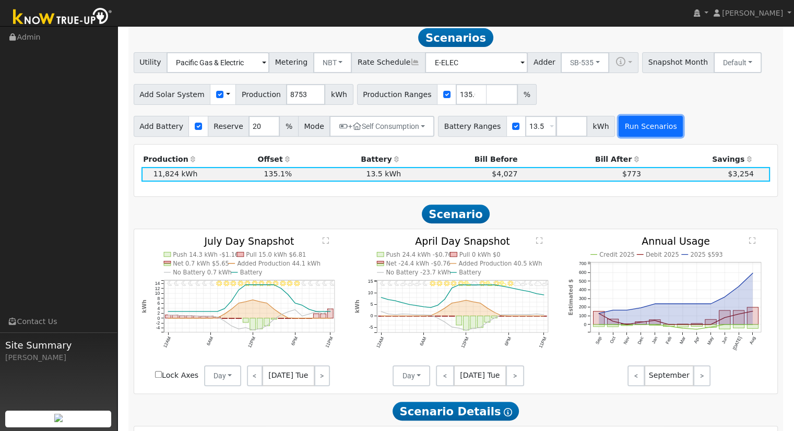
click at [621, 131] on button "Run Scenarios" at bounding box center [651, 126] width 64 height 21
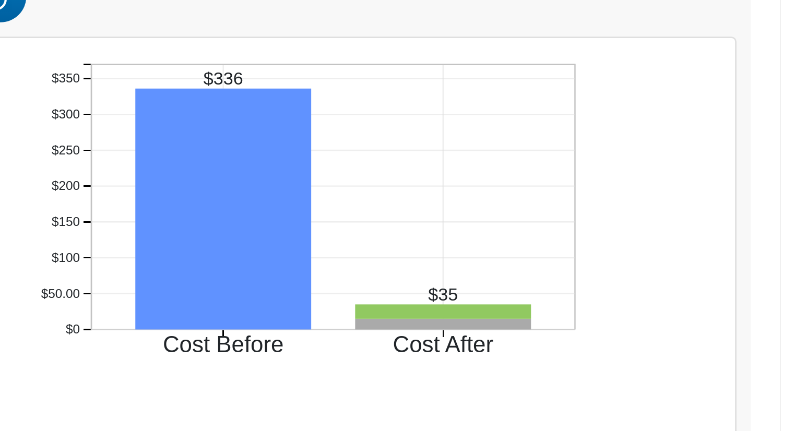
scroll to position [510, 0]
drag, startPoint x: 639, startPoint y: 374, endPoint x: 650, endPoint y: 375, distance: 11.0
click at [666, 375] on text "$35" at bounding box center [671, 371] width 11 height 7
click at [652, 376] on icon "Cost Before Cost After $0 $50.00 $100 $150 $200 $250 $300 $350 onclick="" oncli…" at bounding box center [624, 349] width 209 height 128
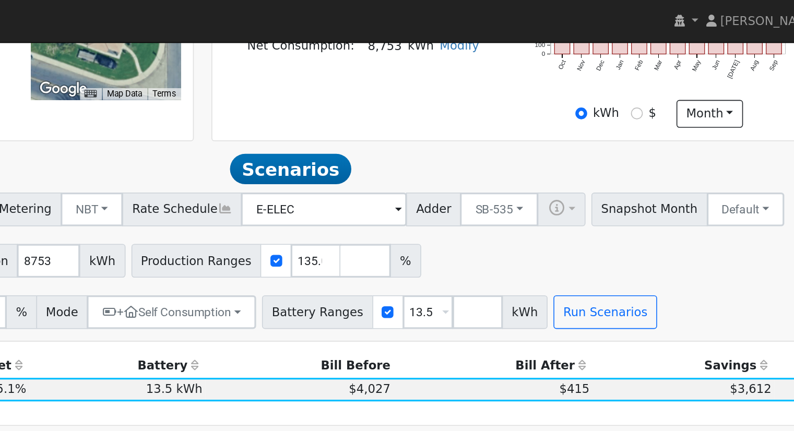
scroll to position [289, 0]
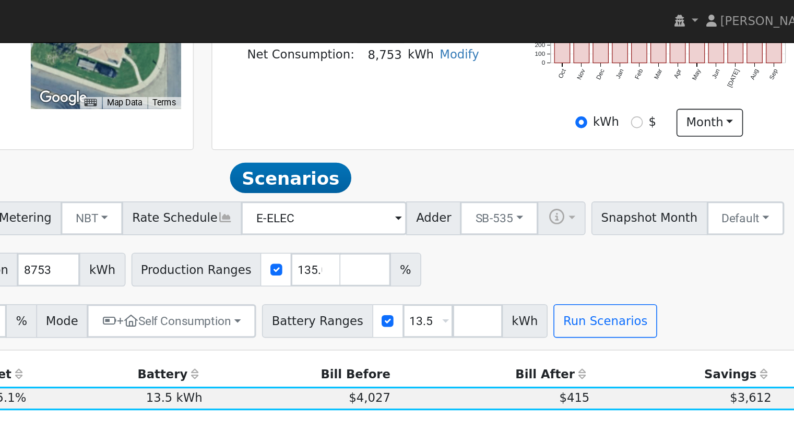
click at [754, 177] on div "Add Solar System Use CSV Data Production 8753 kWh Production Ranges 135.085114 %" at bounding box center [456, 165] width 649 height 25
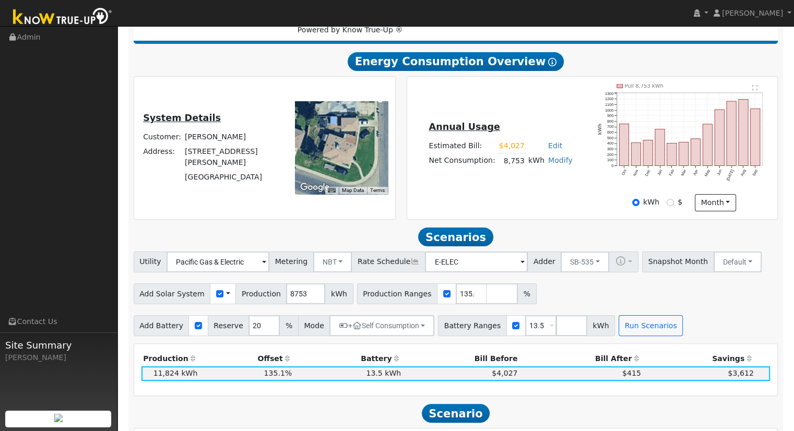
scroll to position [180, 0]
